Goal: Task Accomplishment & Management: Use online tool/utility

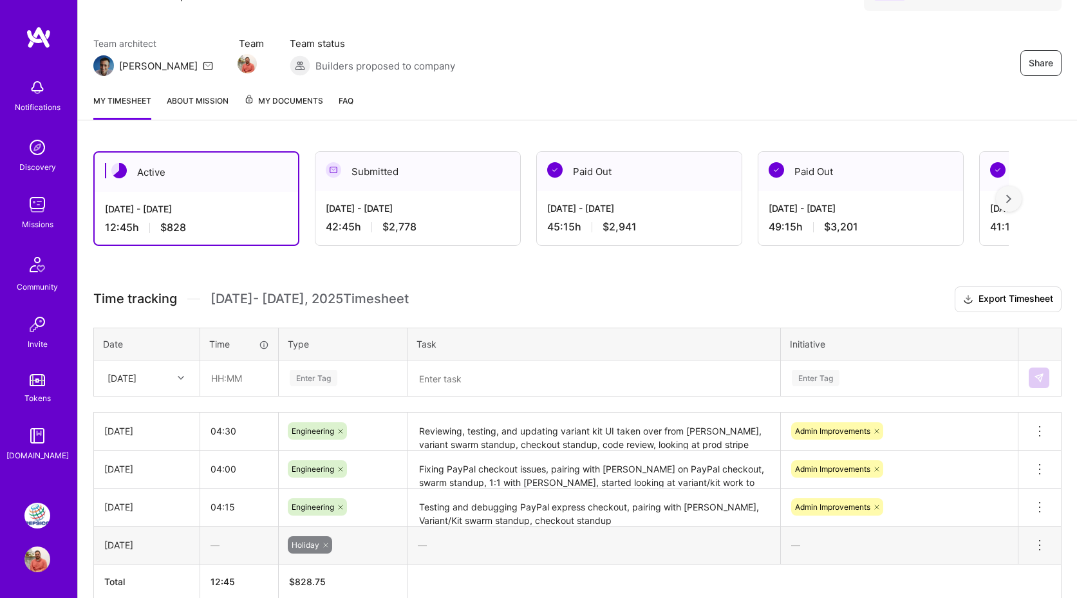
click at [337, 374] on div "Enter Tag" at bounding box center [314, 378] width 48 height 20
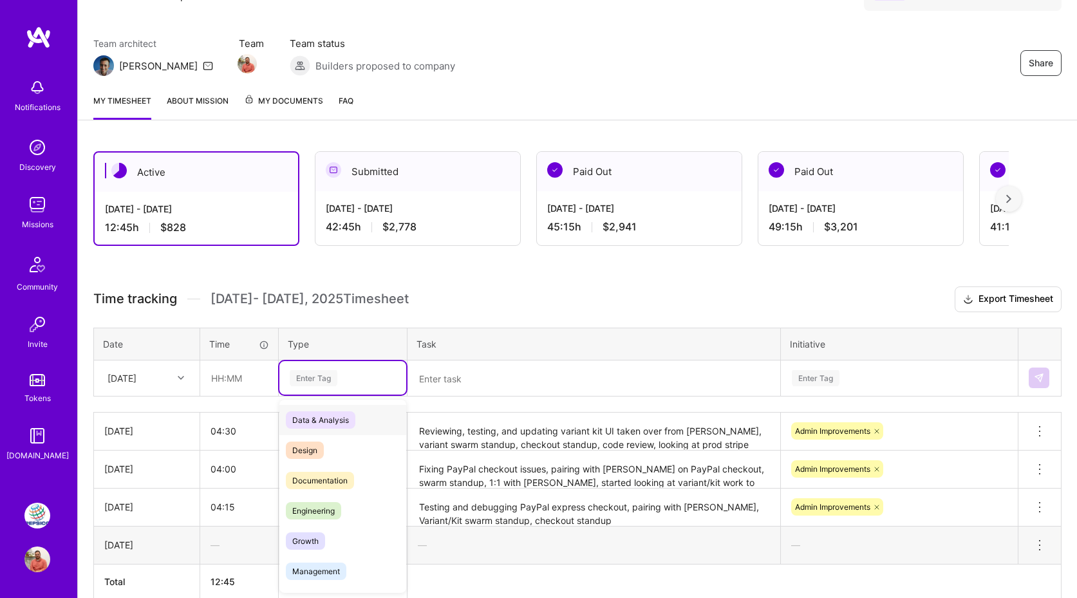
scroll to position [150, 0]
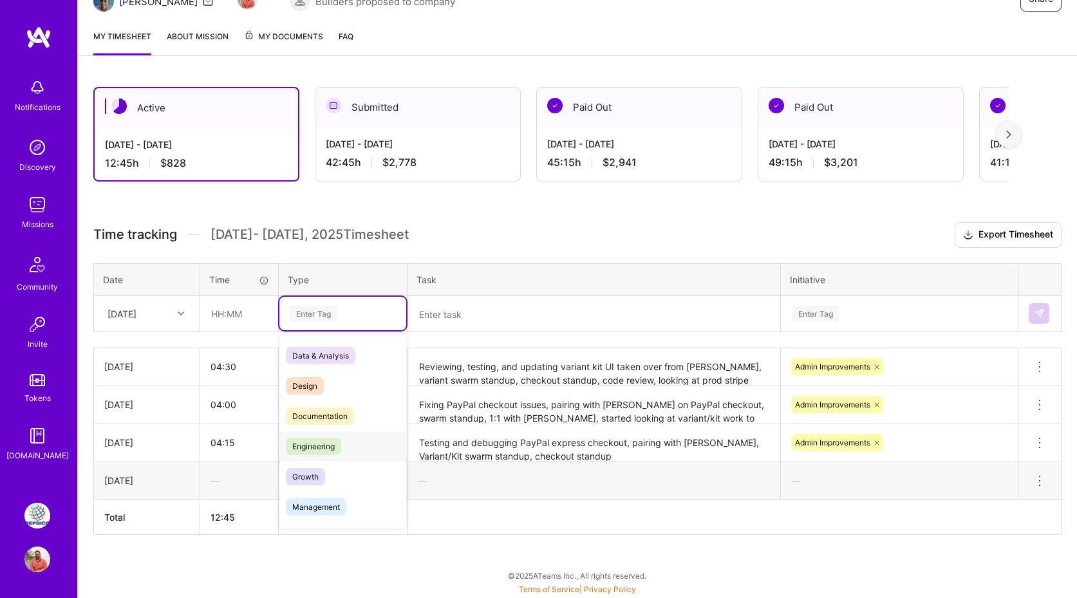
click at [322, 440] on span "Engineering" at bounding box center [313, 446] width 55 height 17
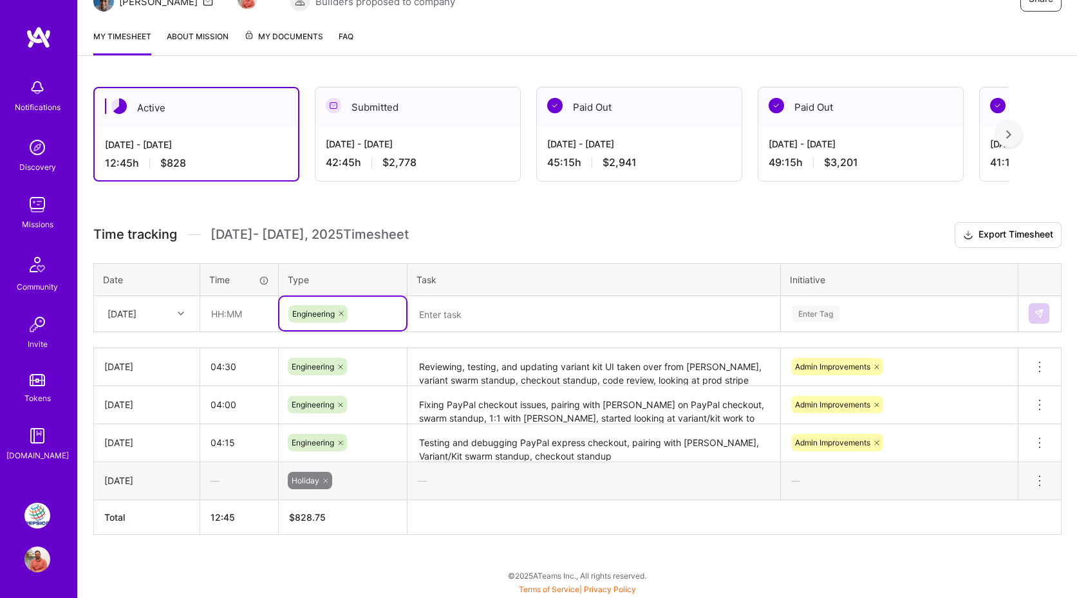
click at [453, 311] on textarea at bounding box center [594, 314] width 370 height 33
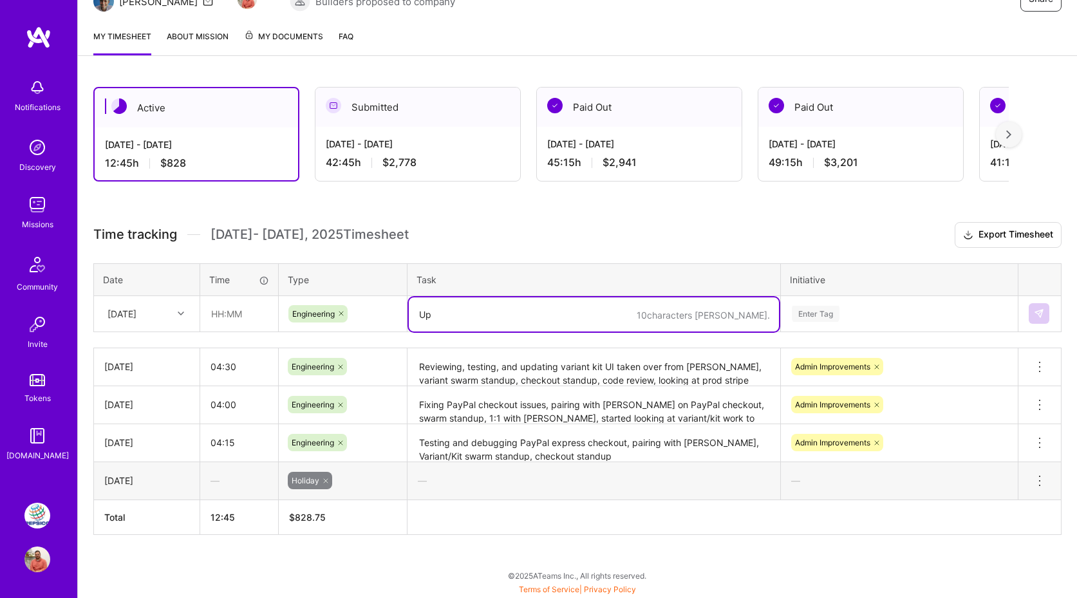
type textarea "U"
type textarea "Finishing and opening PR for kit UI work, fixing tests, code review"
click at [249, 308] on input "text" at bounding box center [239, 314] width 77 height 34
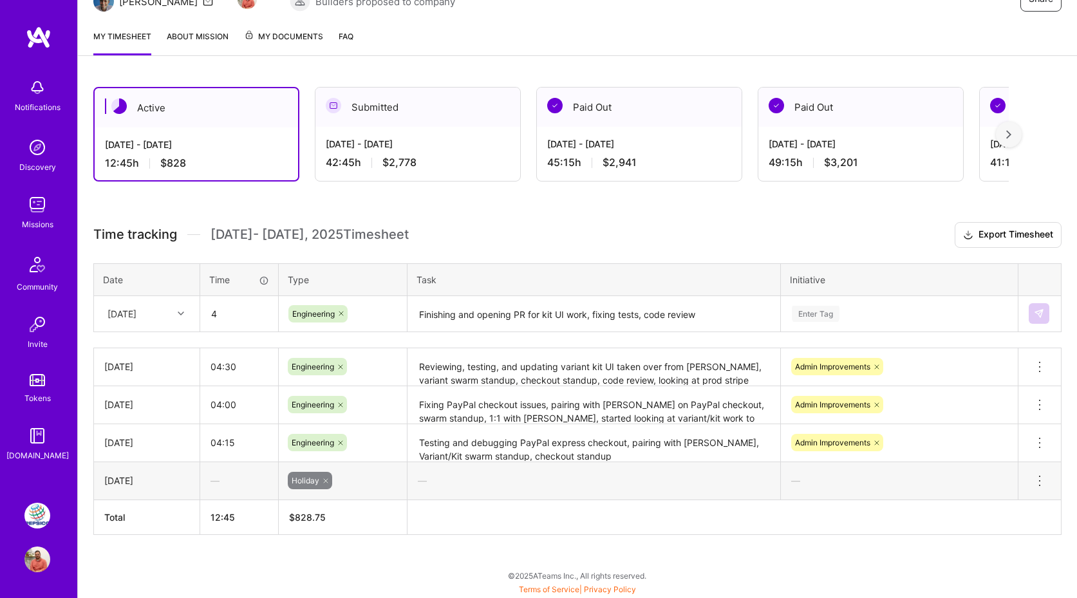
type input "04:00"
click at [843, 310] on div "Enter Tag" at bounding box center [900, 314] width 218 height 16
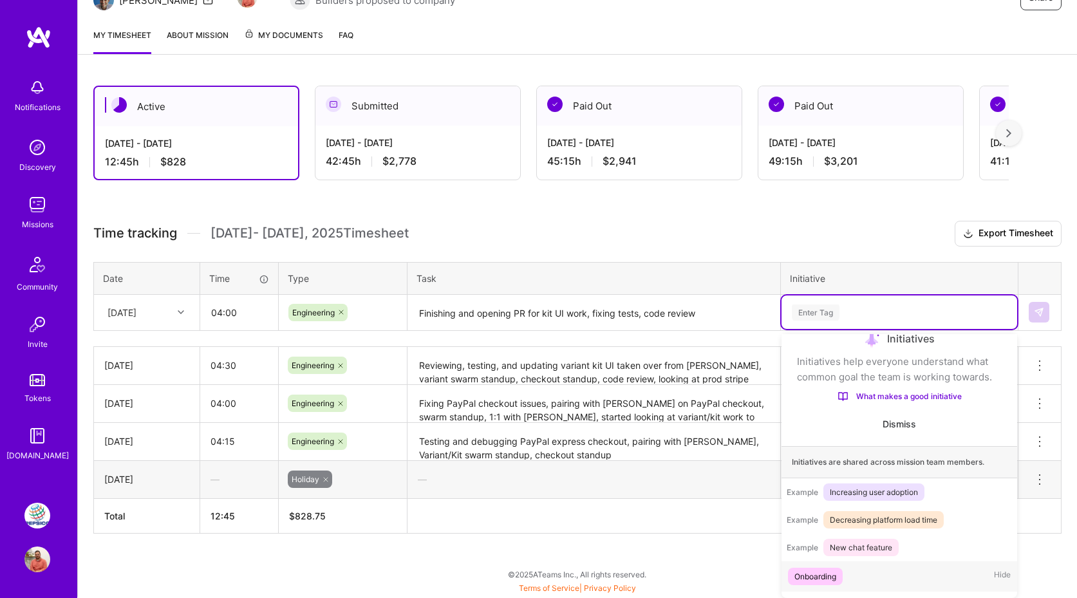
scroll to position [75, 0]
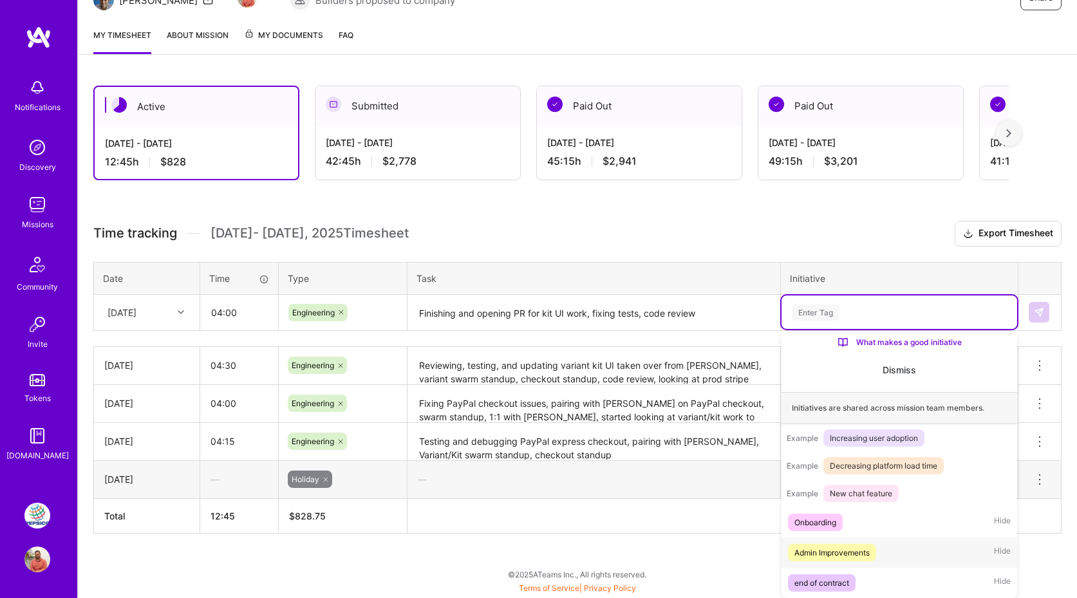
click at [829, 555] on div "Admin Improvements" at bounding box center [832, 553] width 75 height 14
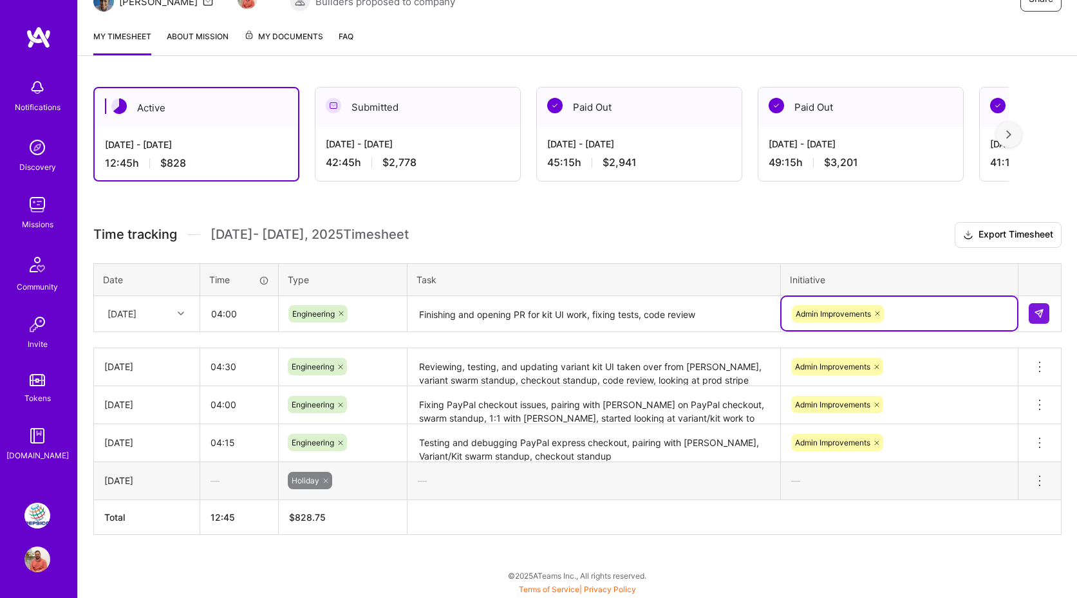
scroll to position [150, 0]
click at [1038, 311] on img at bounding box center [1039, 313] width 10 height 10
